Goal: Find specific page/section: Find specific page/section

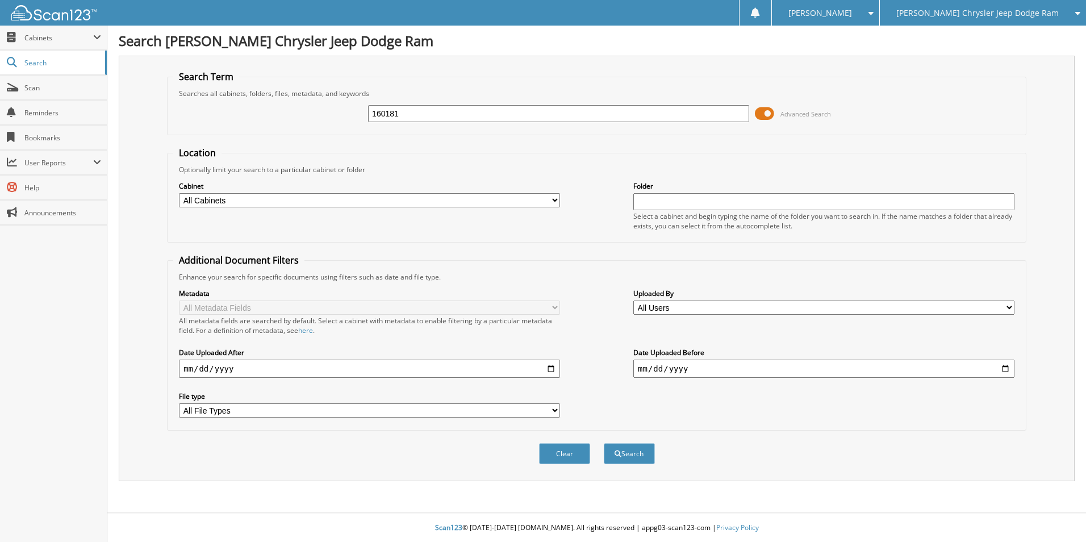
type input "160181"
click at [604, 443] on button "Search" at bounding box center [629, 453] width 51 height 21
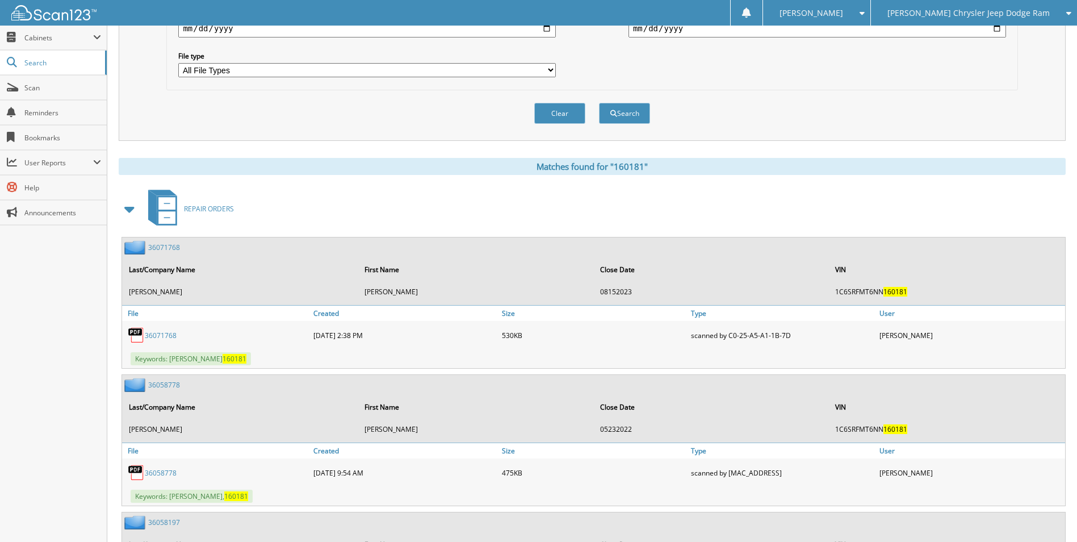
scroll to position [341, 0]
click at [128, 209] on span at bounding box center [130, 208] width 16 height 20
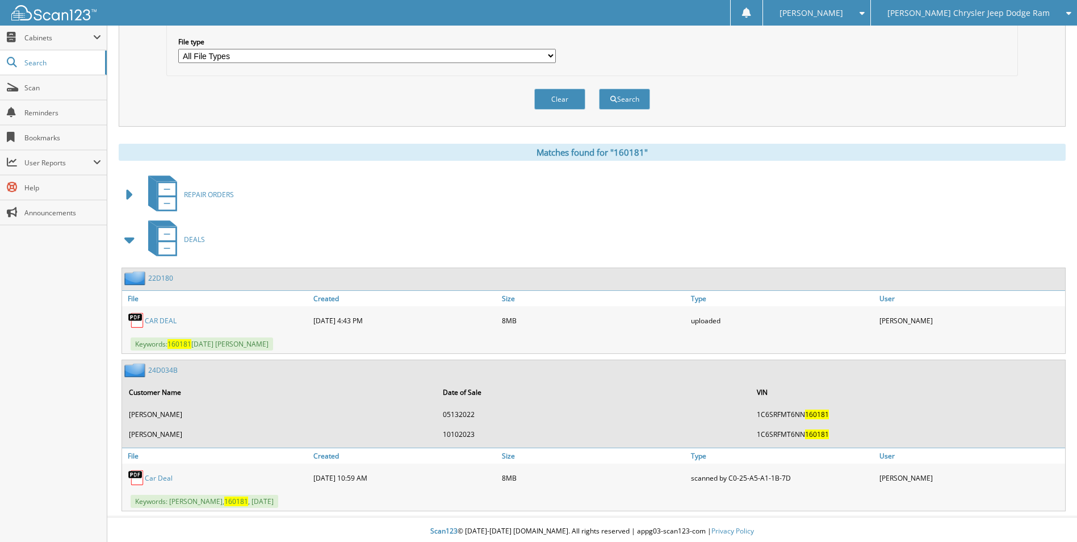
scroll to position [358, 0]
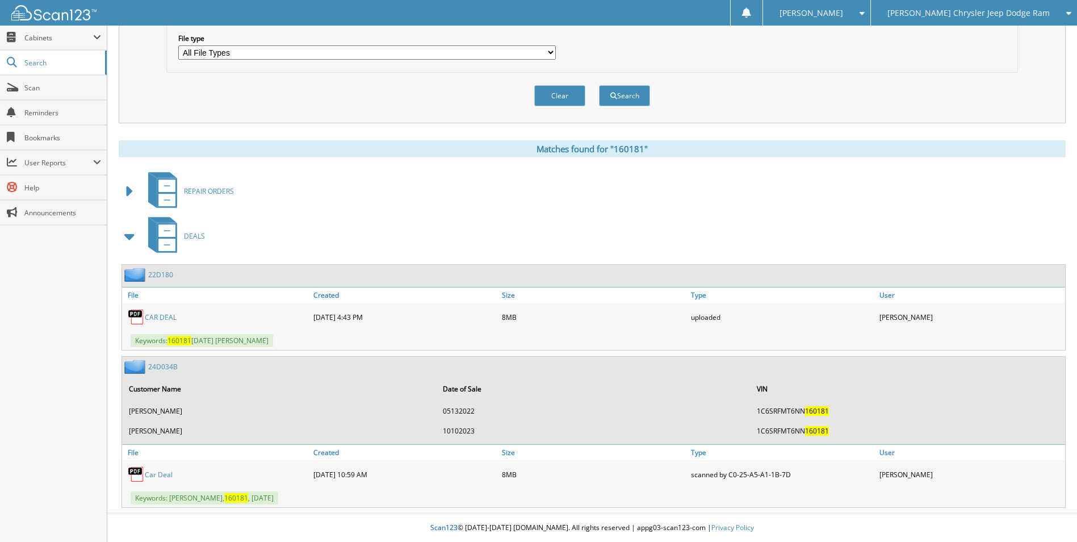
click at [170, 366] on link "24D034B" at bounding box center [163, 367] width 30 height 10
